Goal: Task Accomplishment & Management: Use online tool/utility

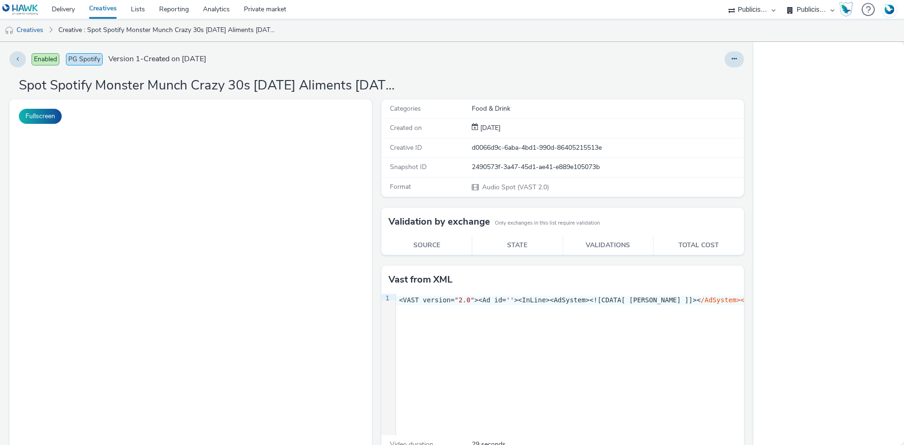
select select "d07aba32-d775-4fed-a722-f10c6504dd64"
select select "f97d6638-e0a1-4f7a-bf46-55015878e29e"
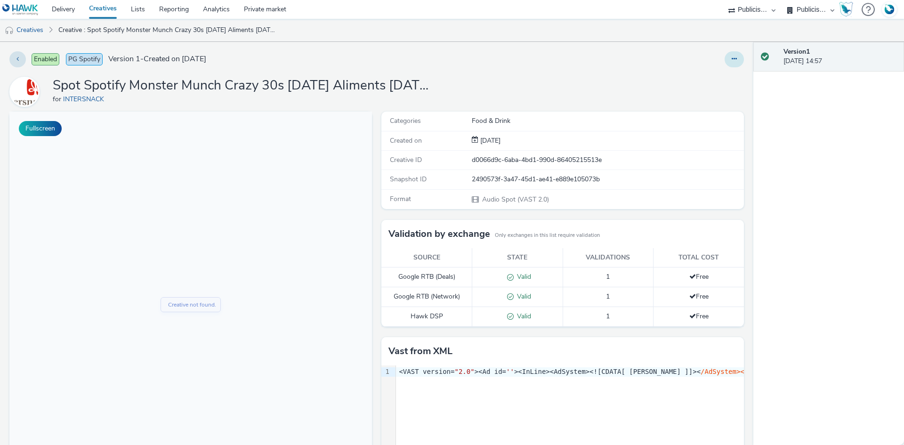
click at [732, 60] on icon at bounding box center [734, 59] width 5 height 7
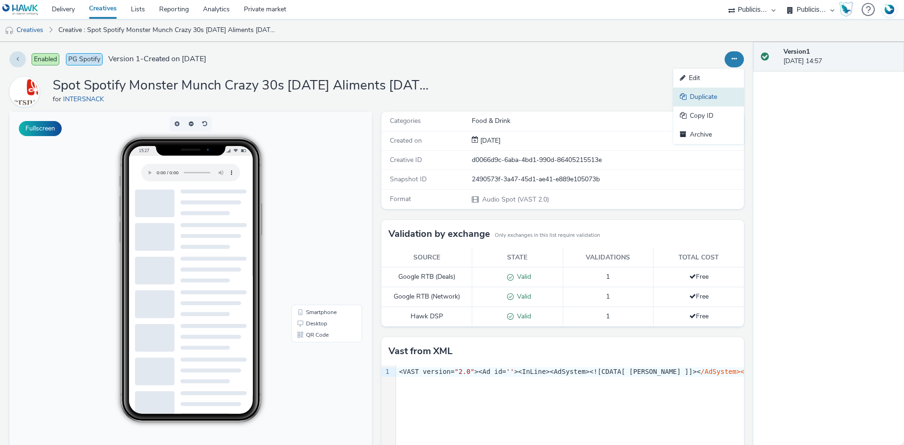
click at [693, 96] on link "Duplicate" at bounding box center [709, 97] width 71 height 19
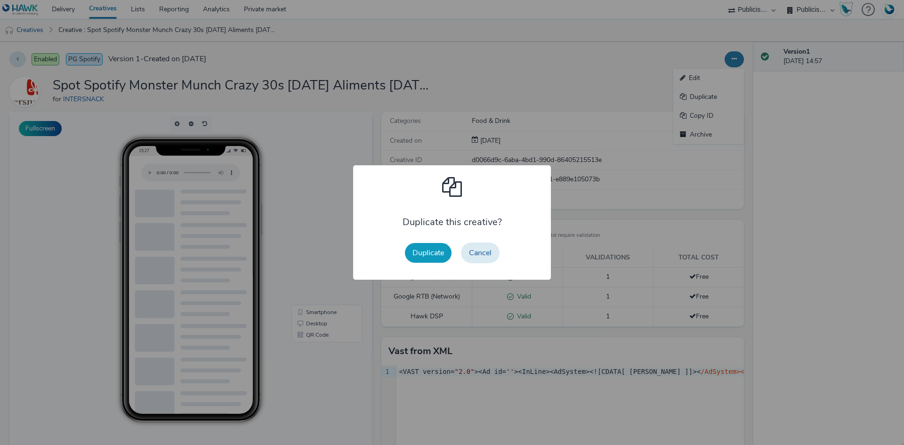
click at [433, 251] on button "Duplicate" at bounding box center [428, 253] width 47 height 20
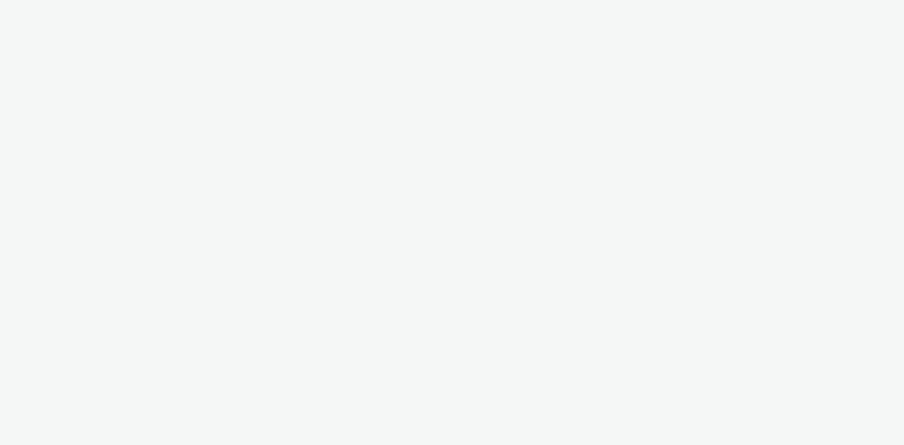
select select "d07aba32-d775-4fed-a722-f10c6504dd64"
select select "f97d6638-e0a1-4f7a-bf46-55015878e29e"
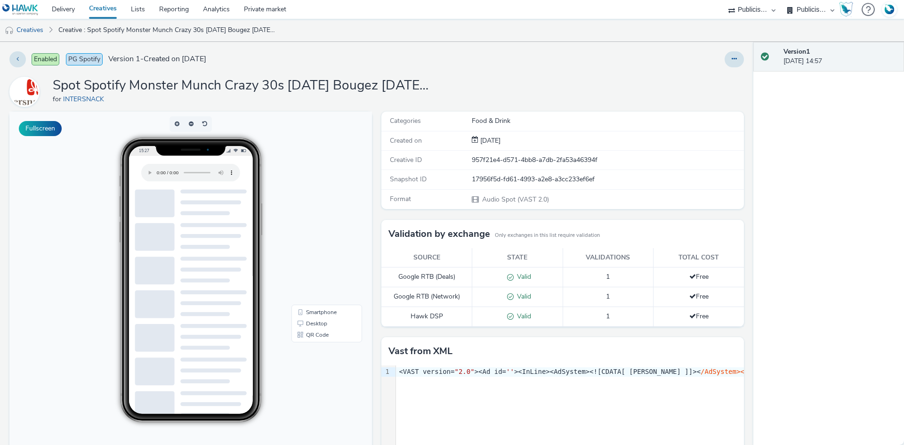
click at [715, 56] on div at bounding box center [597, 59] width 294 height 16
drag, startPoint x: 723, startPoint y: 59, endPoint x: 719, endPoint y: 68, distance: 9.9
click at [725, 59] on button at bounding box center [734, 59] width 19 height 16
click at [688, 93] on link "Duplicate" at bounding box center [709, 97] width 71 height 19
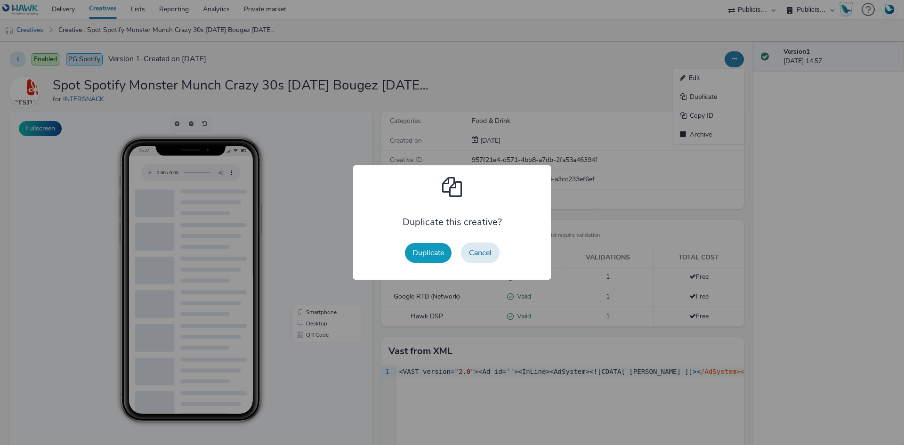
click at [432, 253] on button "Duplicate" at bounding box center [428, 253] width 47 height 20
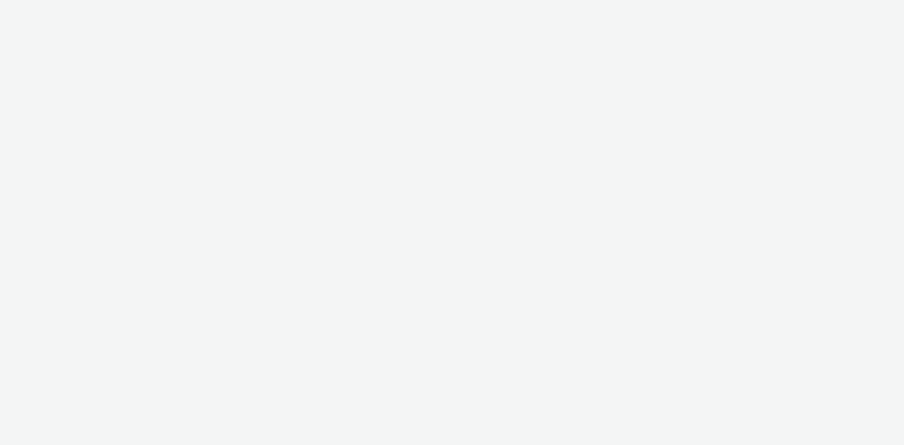
select select "d07aba32-d775-4fed-a722-f10c6504dd64"
select select "f97d6638-e0a1-4f7a-bf46-55015878e29e"
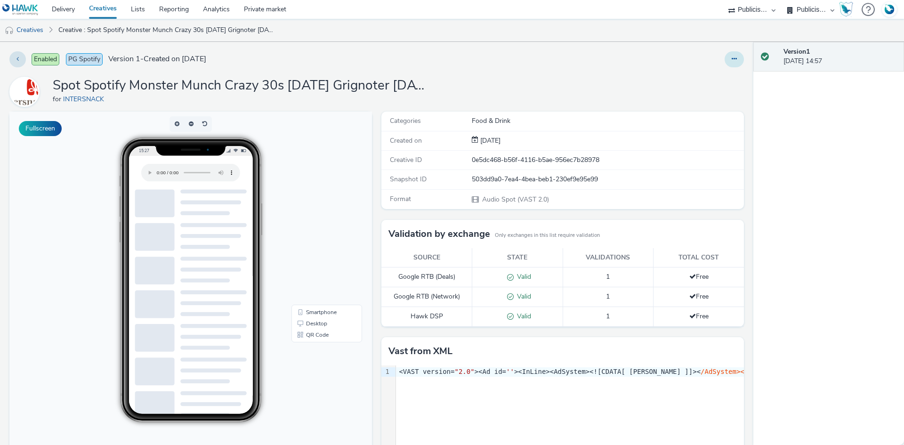
click at [732, 61] on button at bounding box center [734, 59] width 19 height 16
click at [704, 99] on link "Duplicate" at bounding box center [709, 97] width 71 height 19
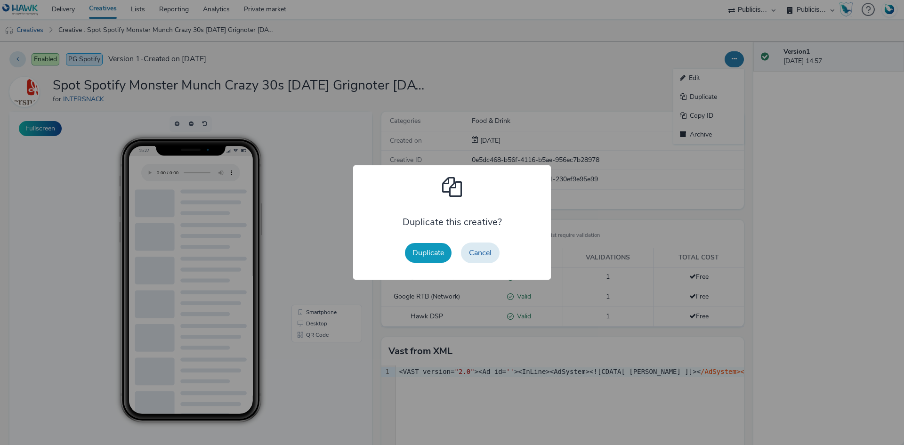
click at [430, 256] on button "Duplicate" at bounding box center [428, 253] width 47 height 20
